Goal: Information Seeking & Learning: Learn about a topic

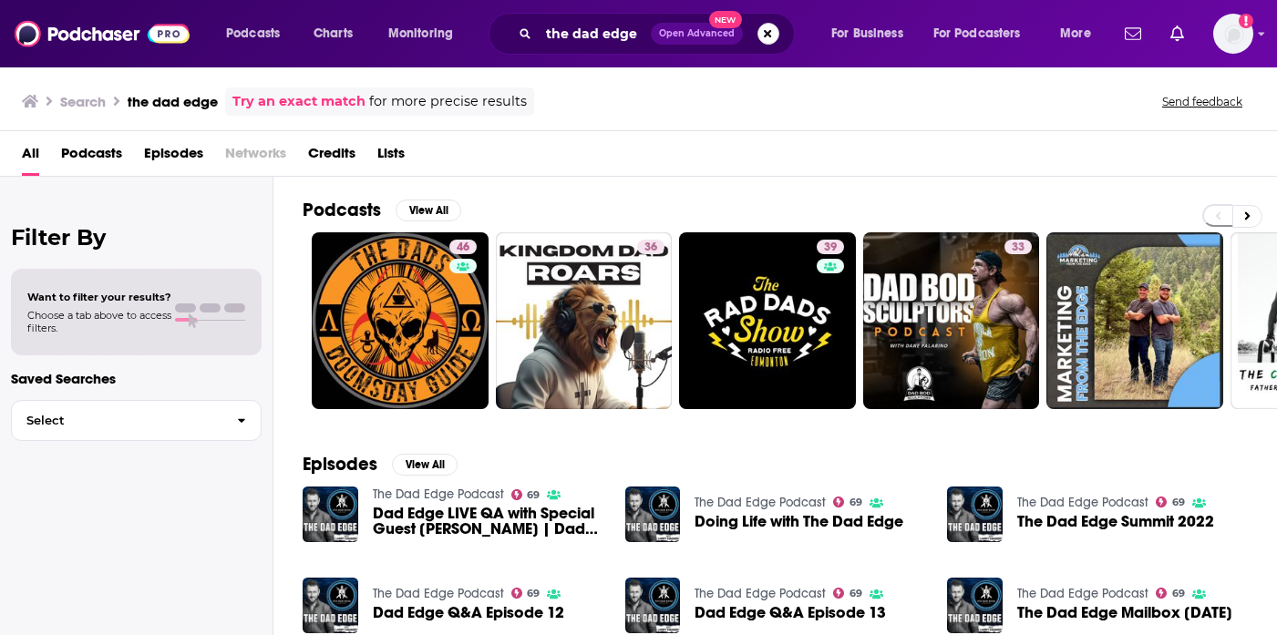
click at [766, 37] on button "Search podcasts, credits, & more..." at bounding box center [769, 34] width 22 height 22
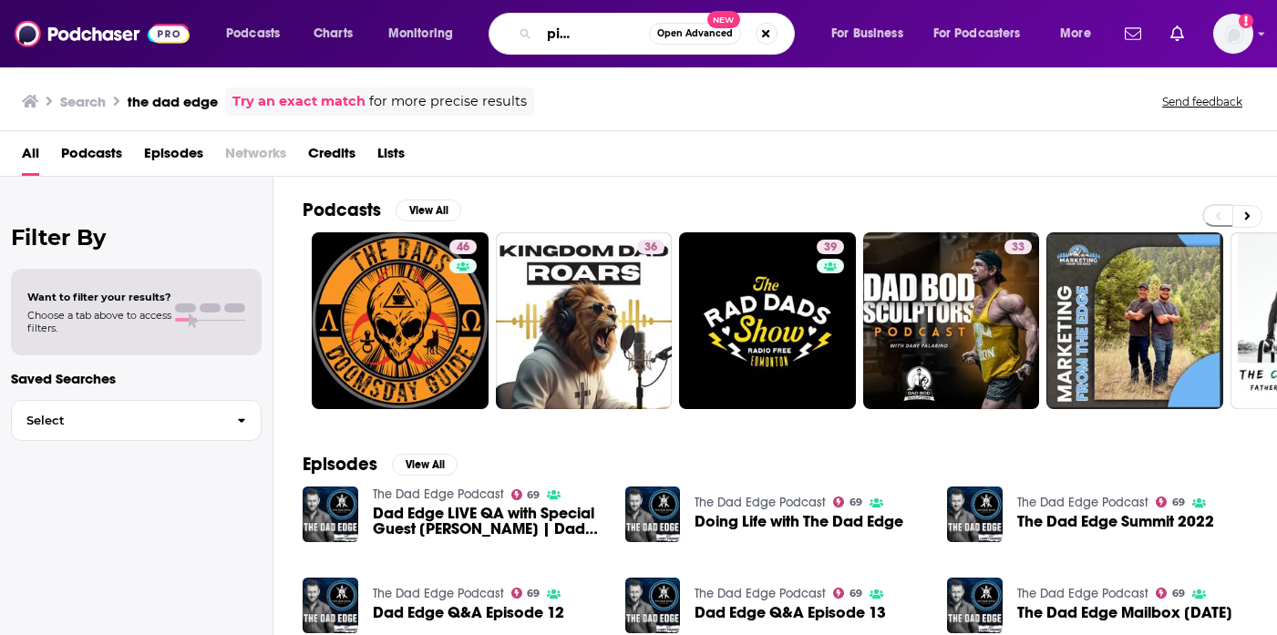
scroll to position [0, 77]
type input "human capital leadership"
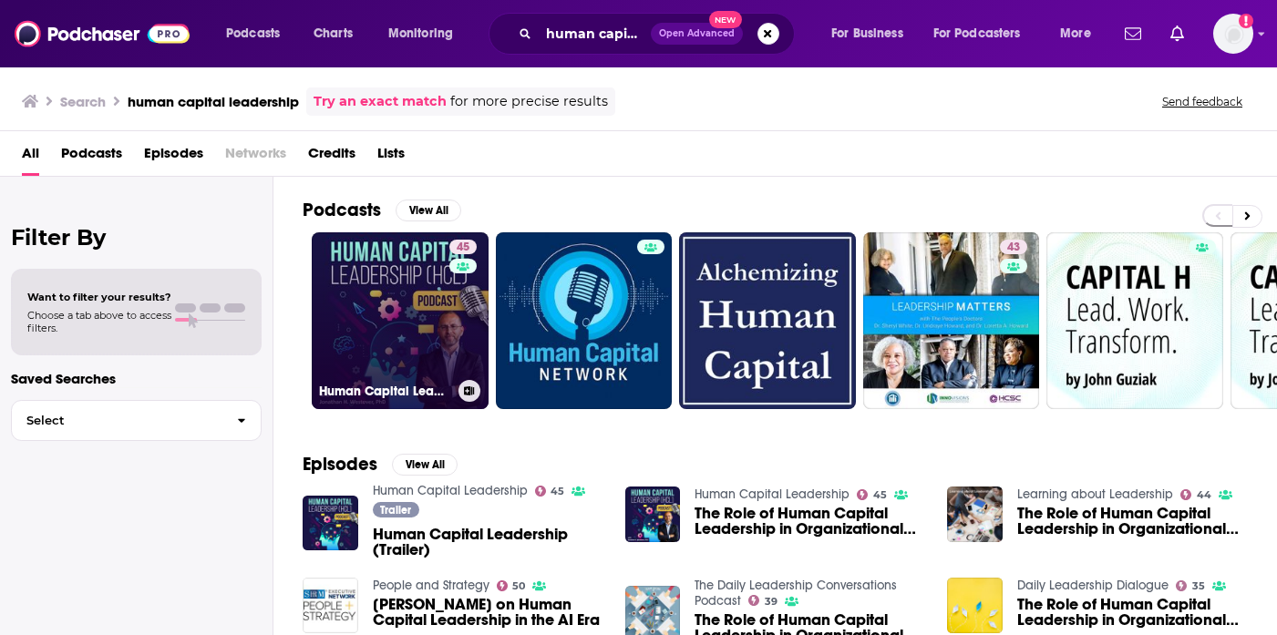
click at [365, 327] on link "45 Human Capital Leadership" at bounding box center [400, 320] width 177 height 177
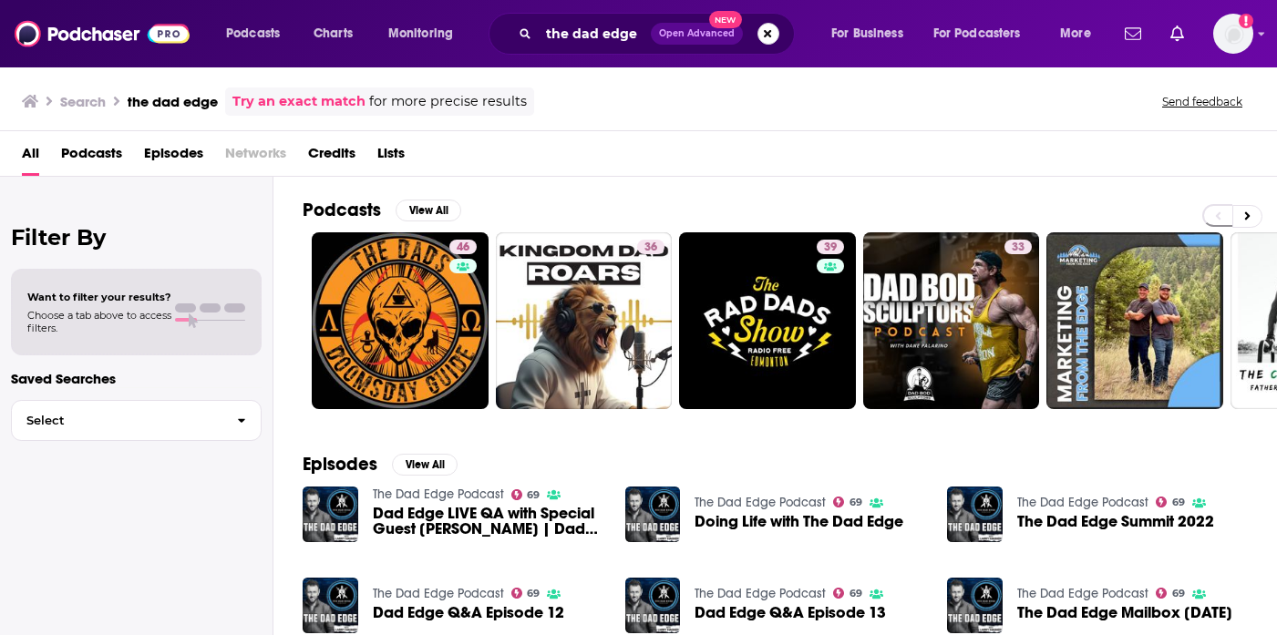
click at [764, 36] on button "Search podcasts, credits, & more..." at bounding box center [769, 34] width 22 height 22
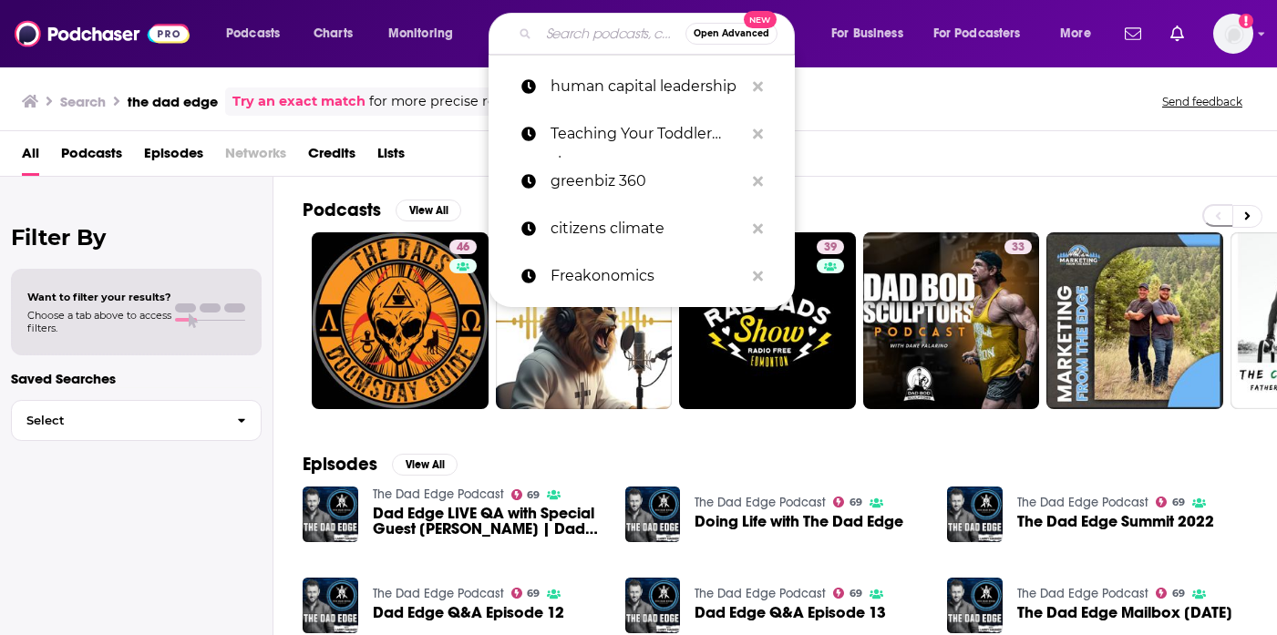
paste input "From Start-Up to Grown-Up"
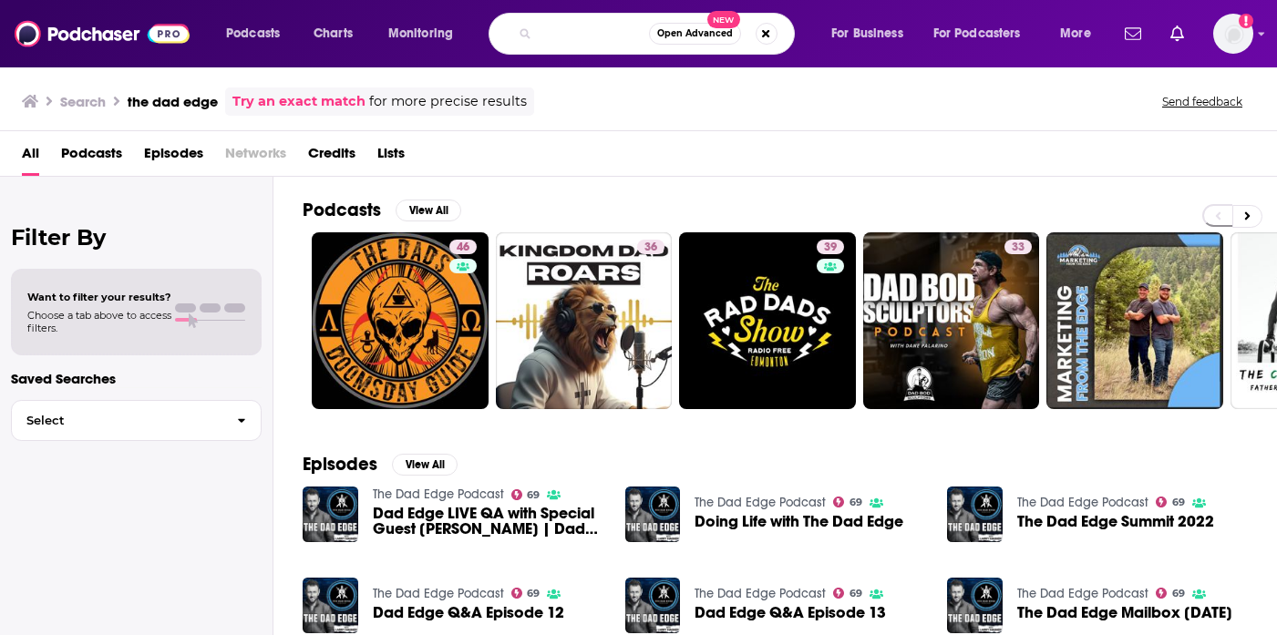
type input "From Start-Up to Grown-Up"
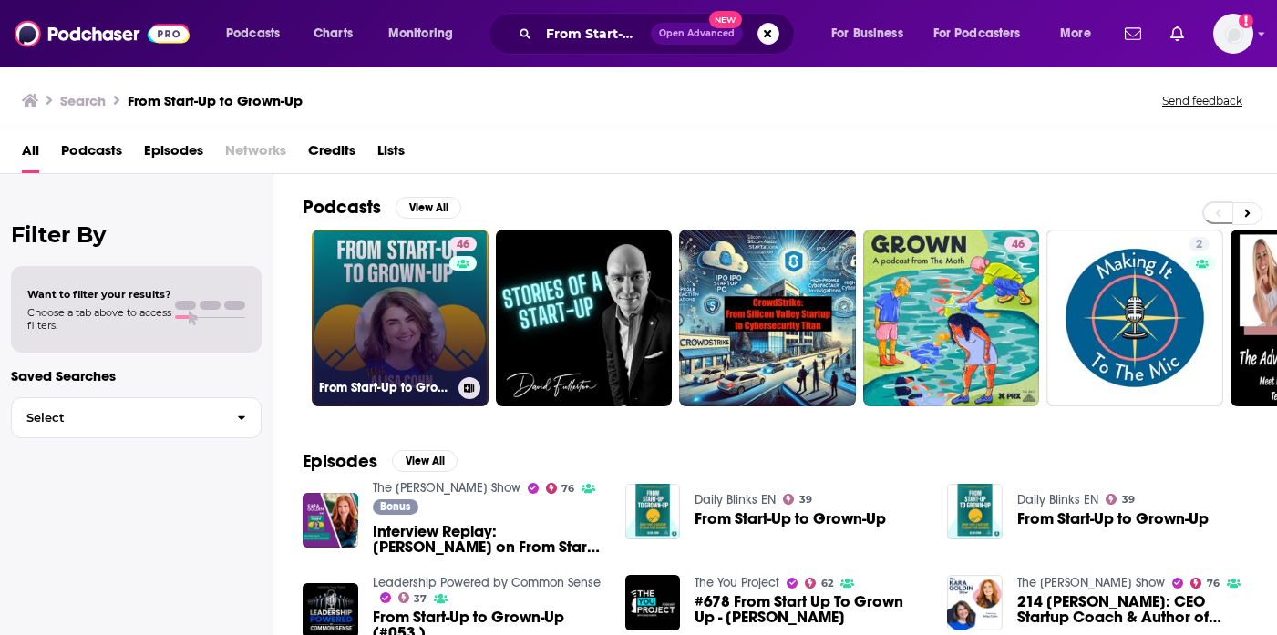
click at [376, 323] on link "46 From Start-Up to Grown-Up" at bounding box center [400, 318] width 177 height 177
